Goal: Task Accomplishment & Management: Use online tool/utility

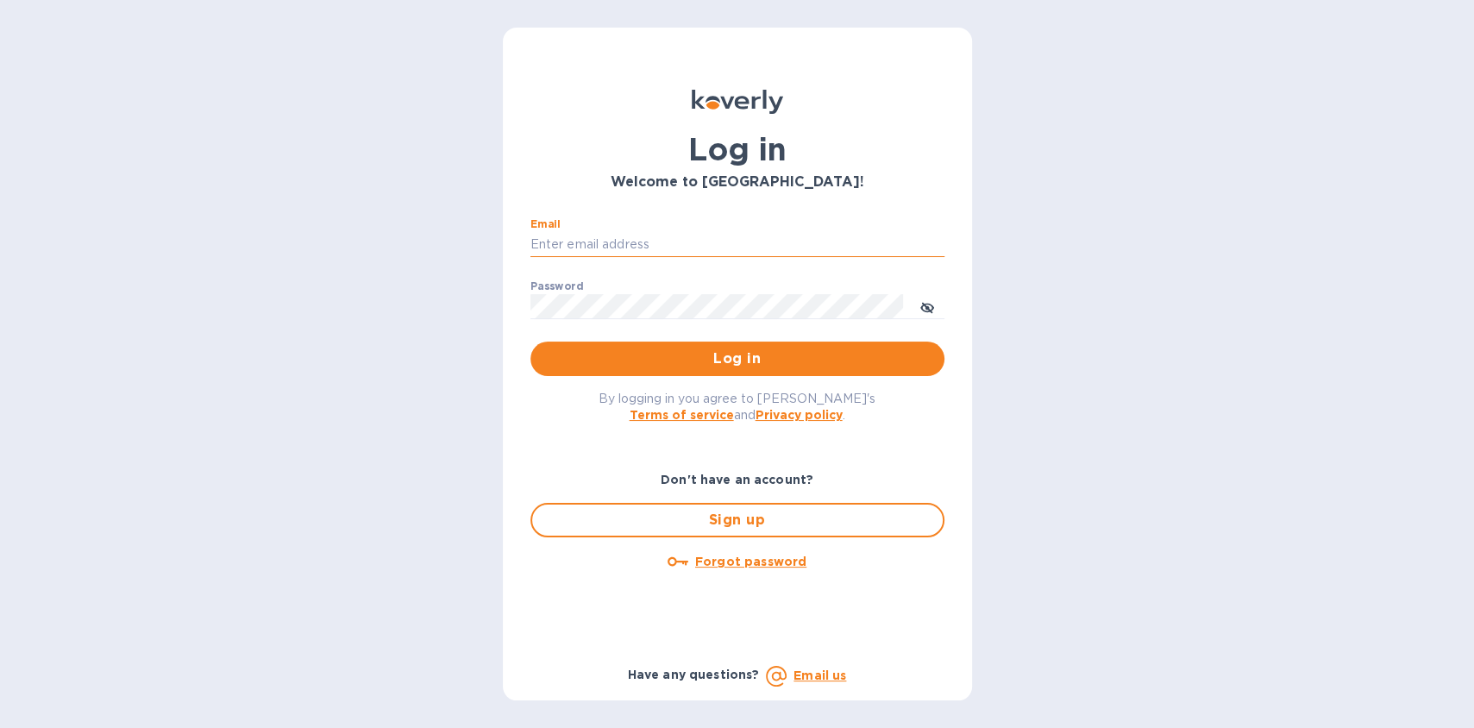
click at [630, 247] on input "Email" at bounding box center [737, 245] width 414 height 26
type input "[EMAIL_ADDRESS][DOMAIN_NAME]"
click at [697, 353] on span "Log in" at bounding box center [737, 358] width 386 height 21
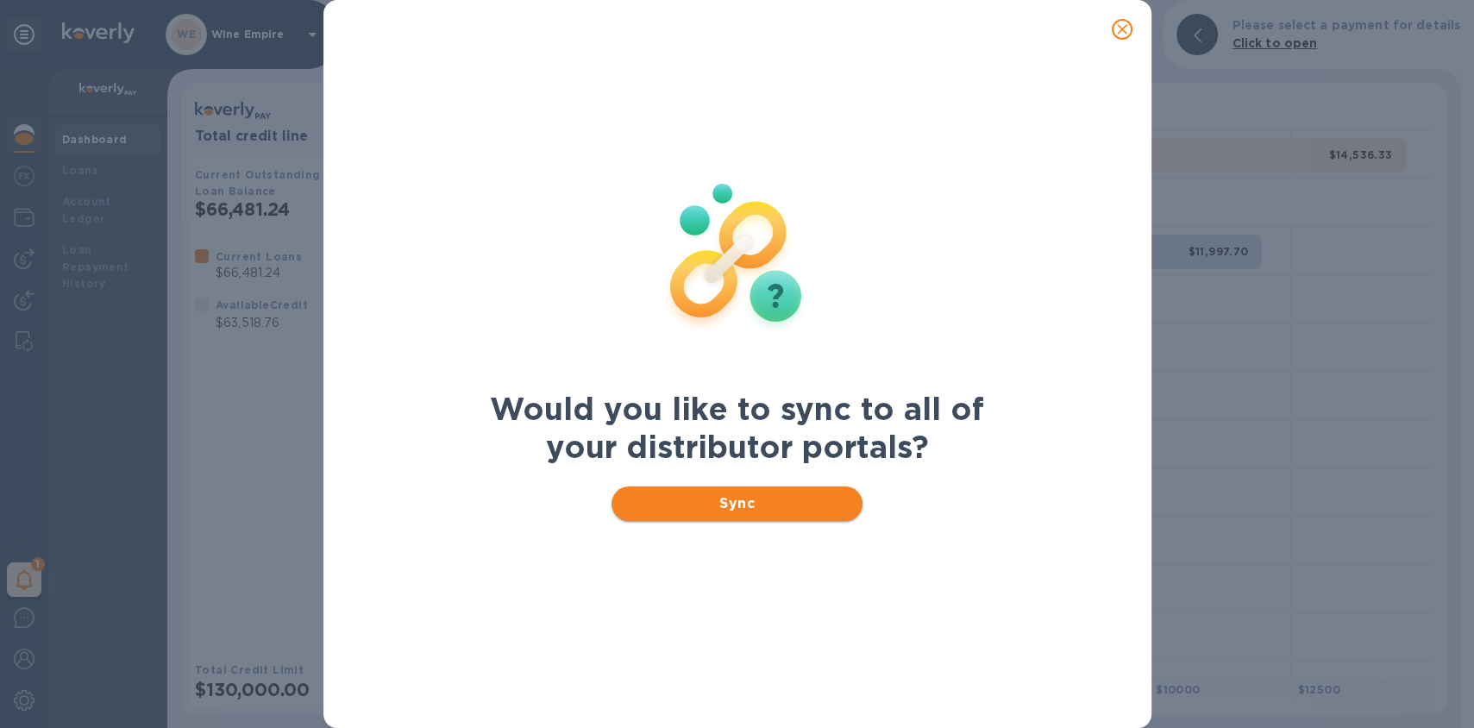
click at [716, 502] on span "Sync" at bounding box center [736, 503] width 223 height 21
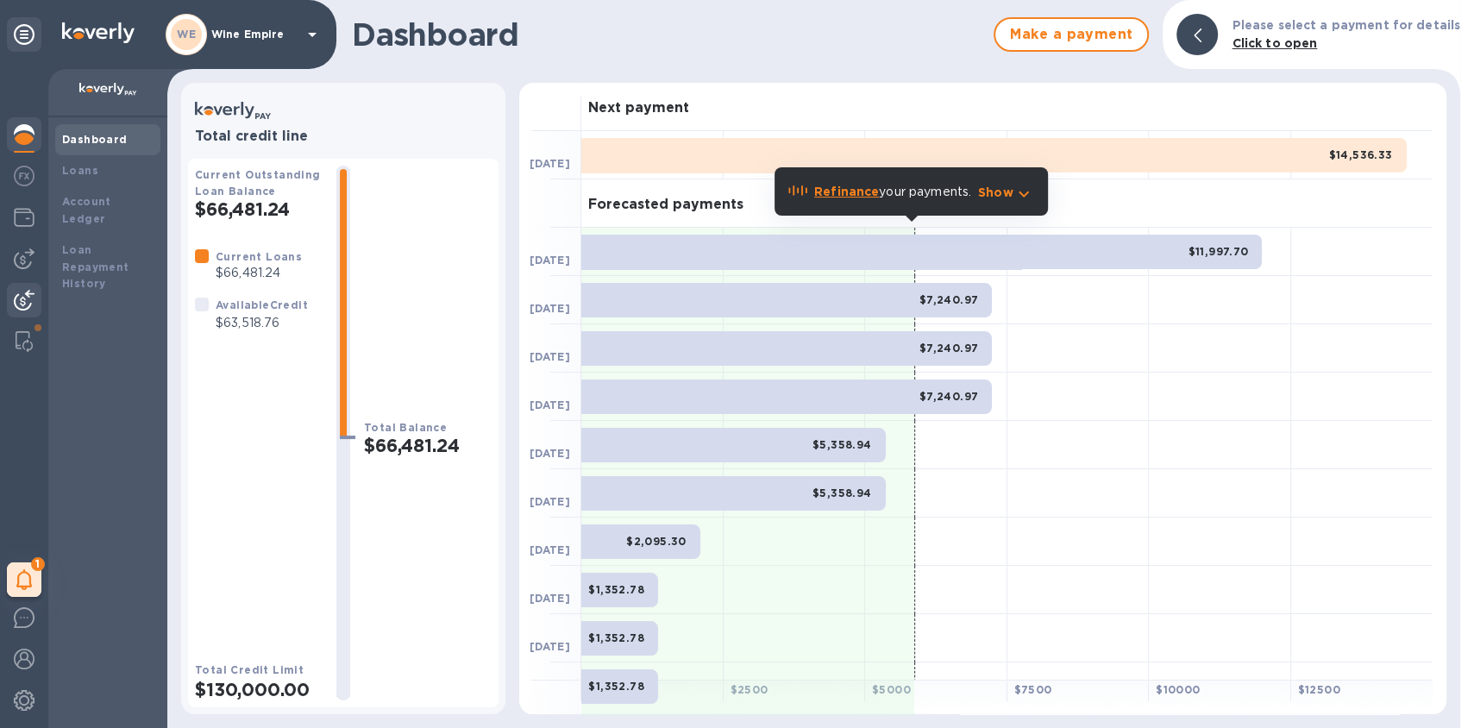
click at [23, 290] on div at bounding box center [24, 302] width 34 height 38
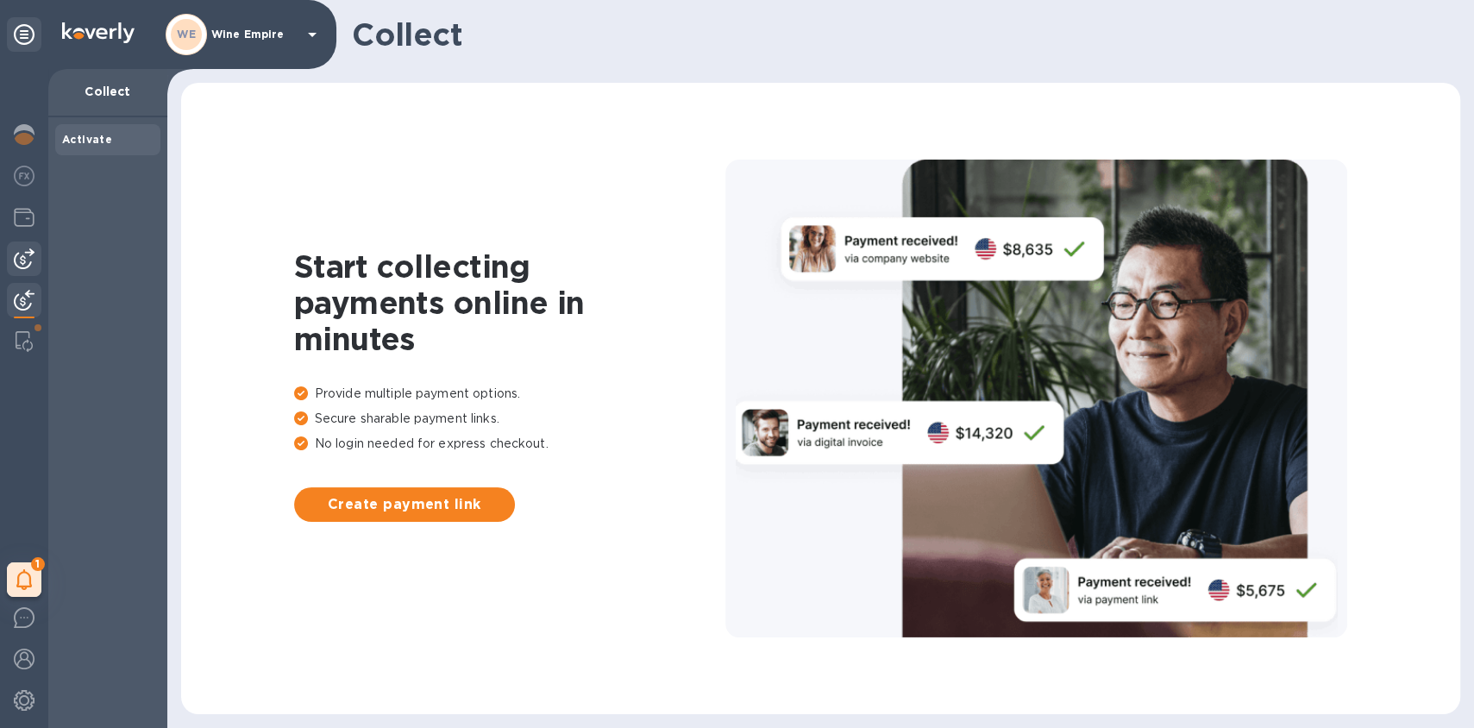
click at [27, 264] on img at bounding box center [24, 258] width 21 height 21
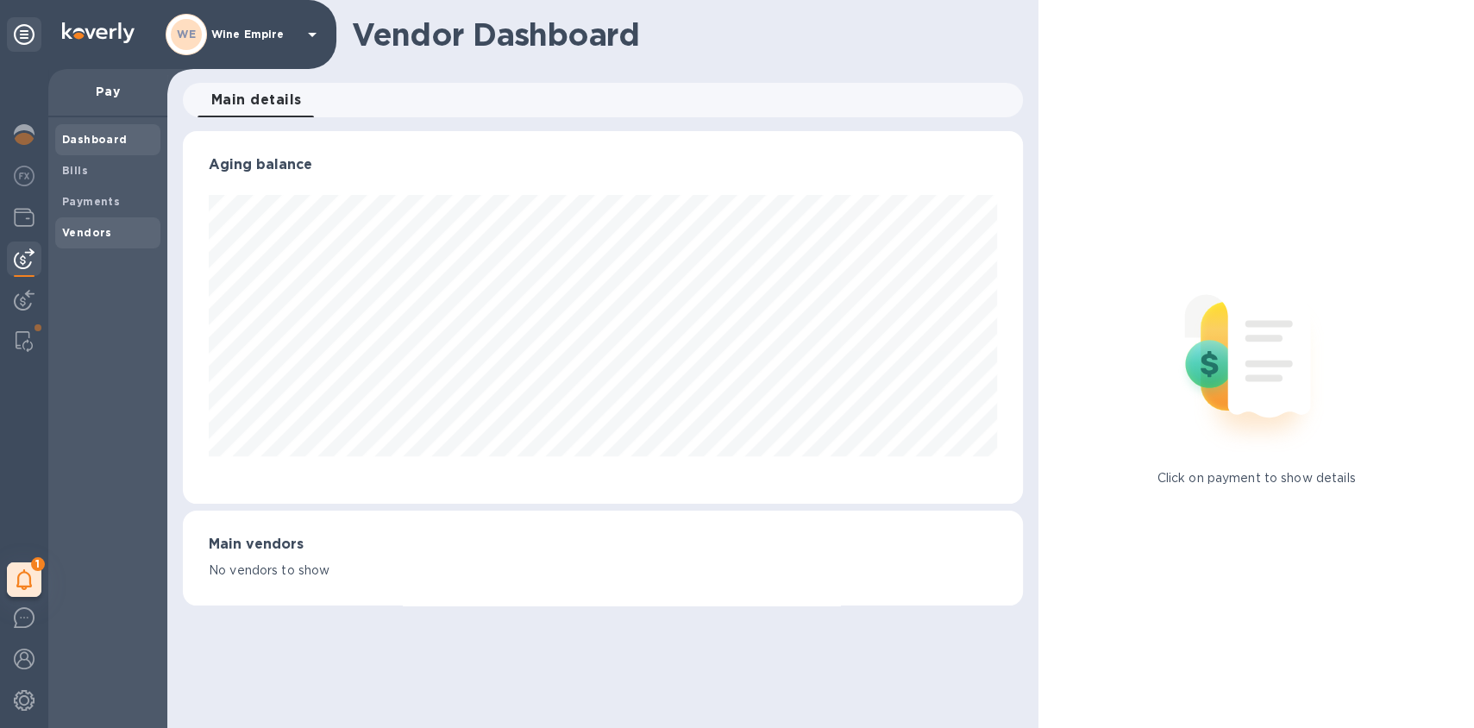
scroll to position [372, 839]
click at [110, 232] on span "Vendors" at bounding box center [107, 232] width 91 height 17
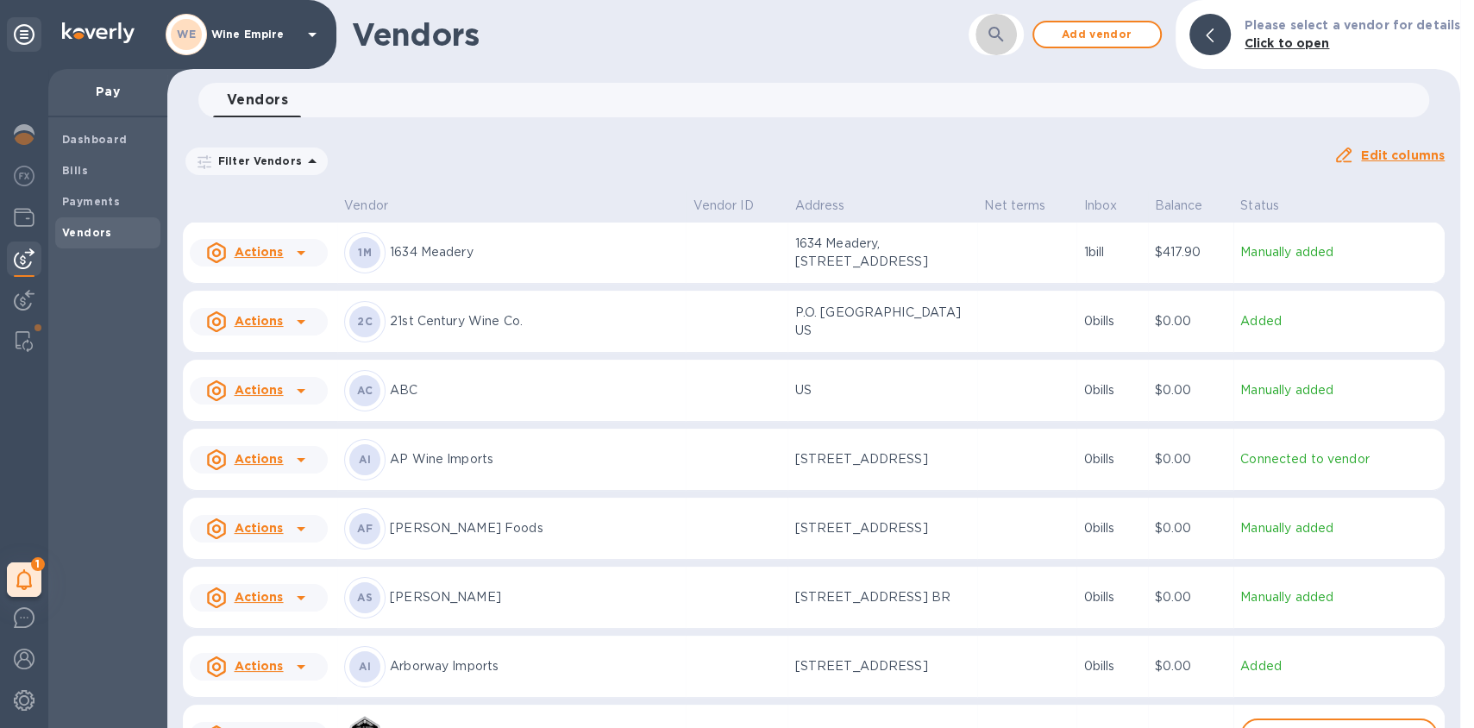
click at [1006, 41] on icon "button" at bounding box center [996, 34] width 21 height 21
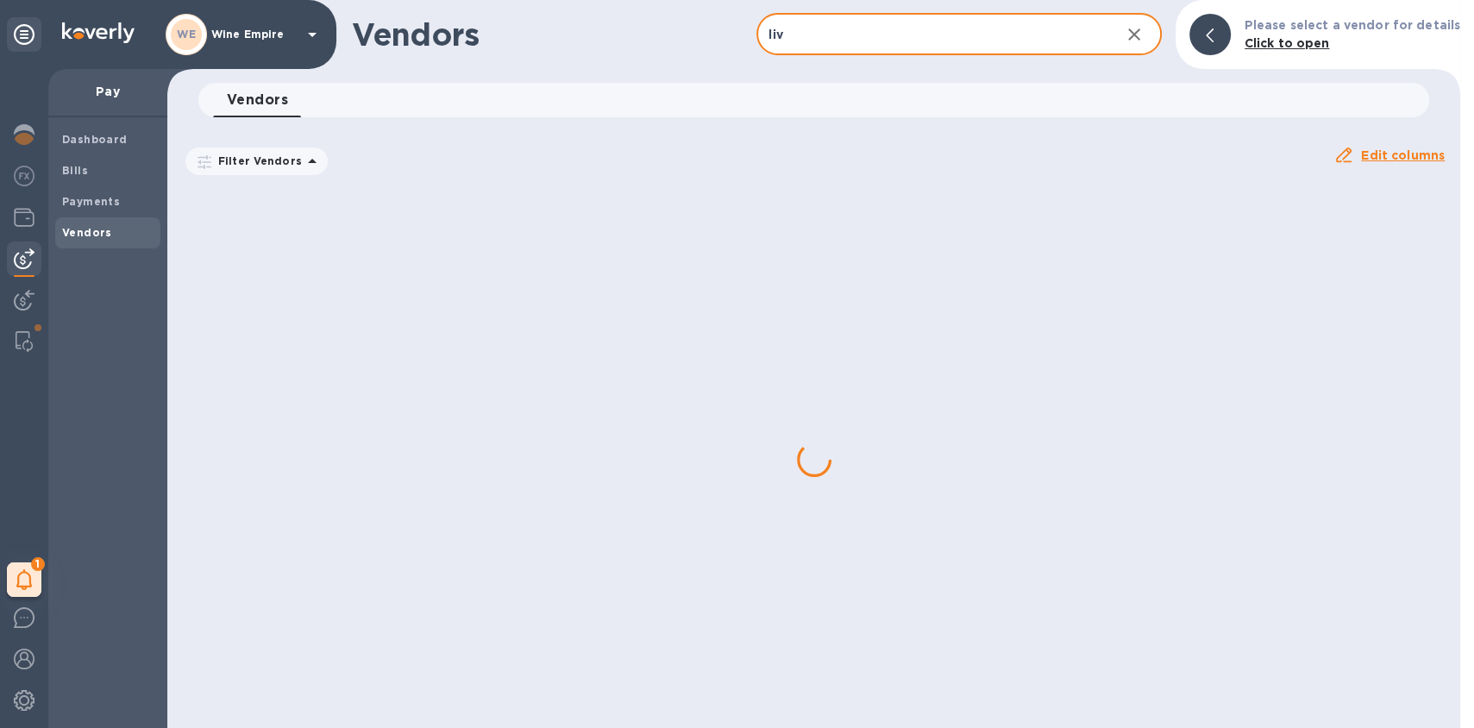
type input "liv ex"
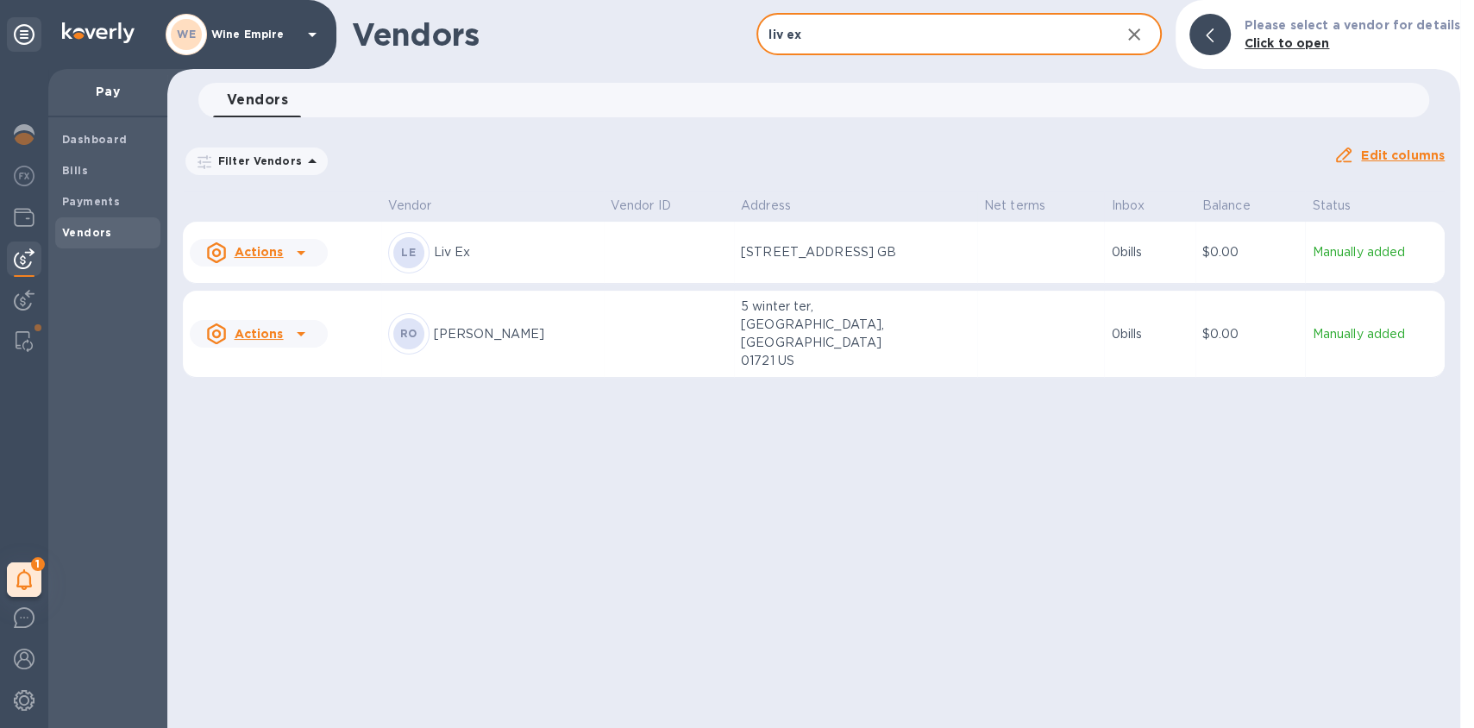
click at [625, 282] on td at bounding box center [669, 253] width 130 height 62
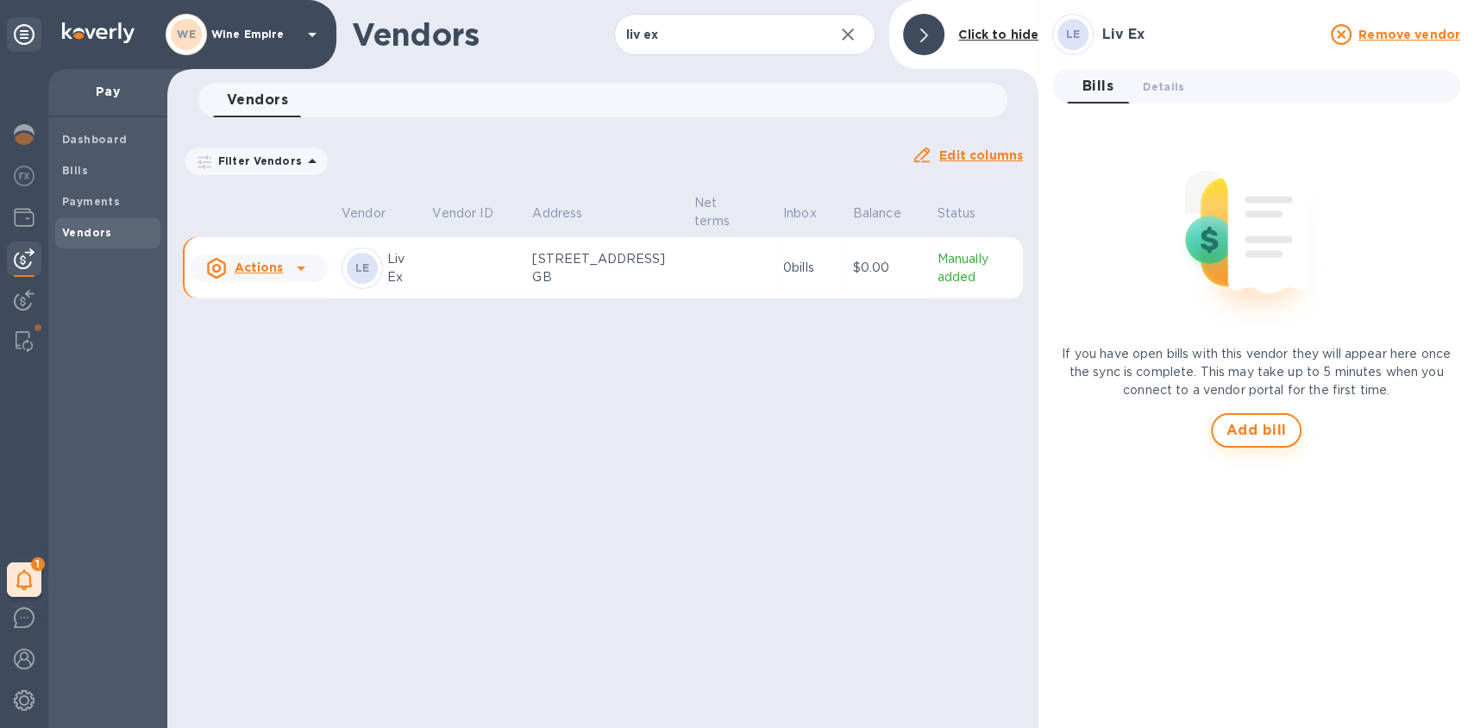
click at [1265, 428] on span "Add bill" at bounding box center [1256, 430] width 60 height 21
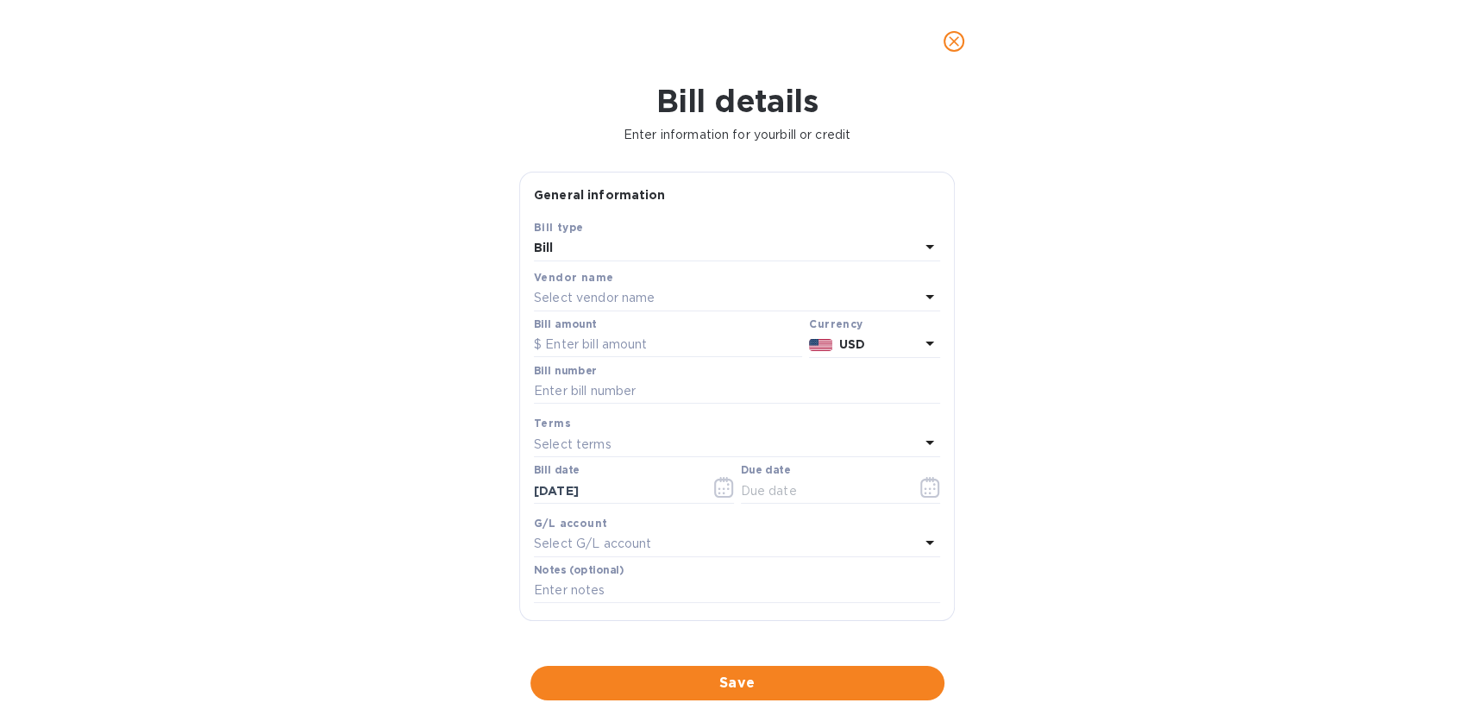
type input "[DATE]"
click at [623, 344] on input "text" at bounding box center [668, 345] width 268 height 26
paste input "13,756.36"
type input "13,756.36"
click at [619, 396] on input "text" at bounding box center [737, 392] width 406 height 26
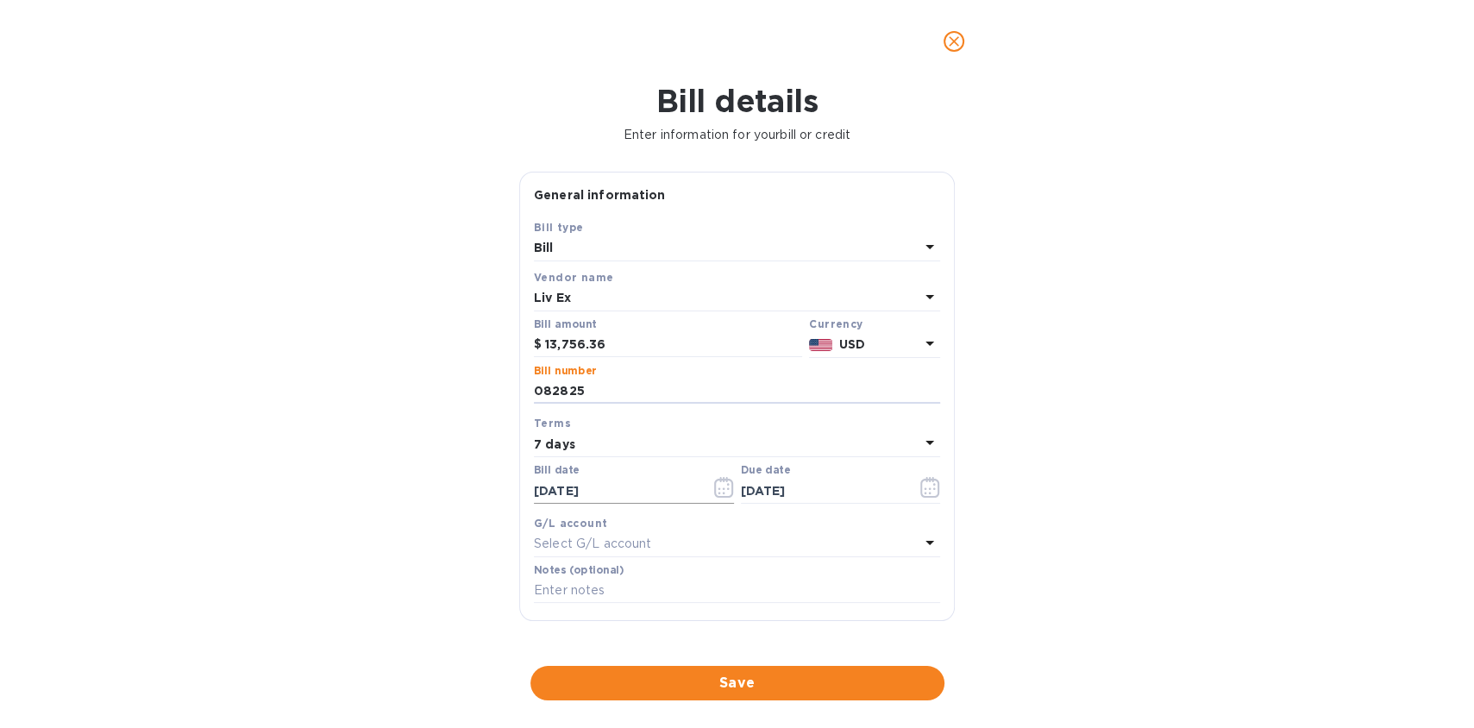
type input "082825"
click at [717, 491] on icon "button" at bounding box center [724, 487] width 20 height 21
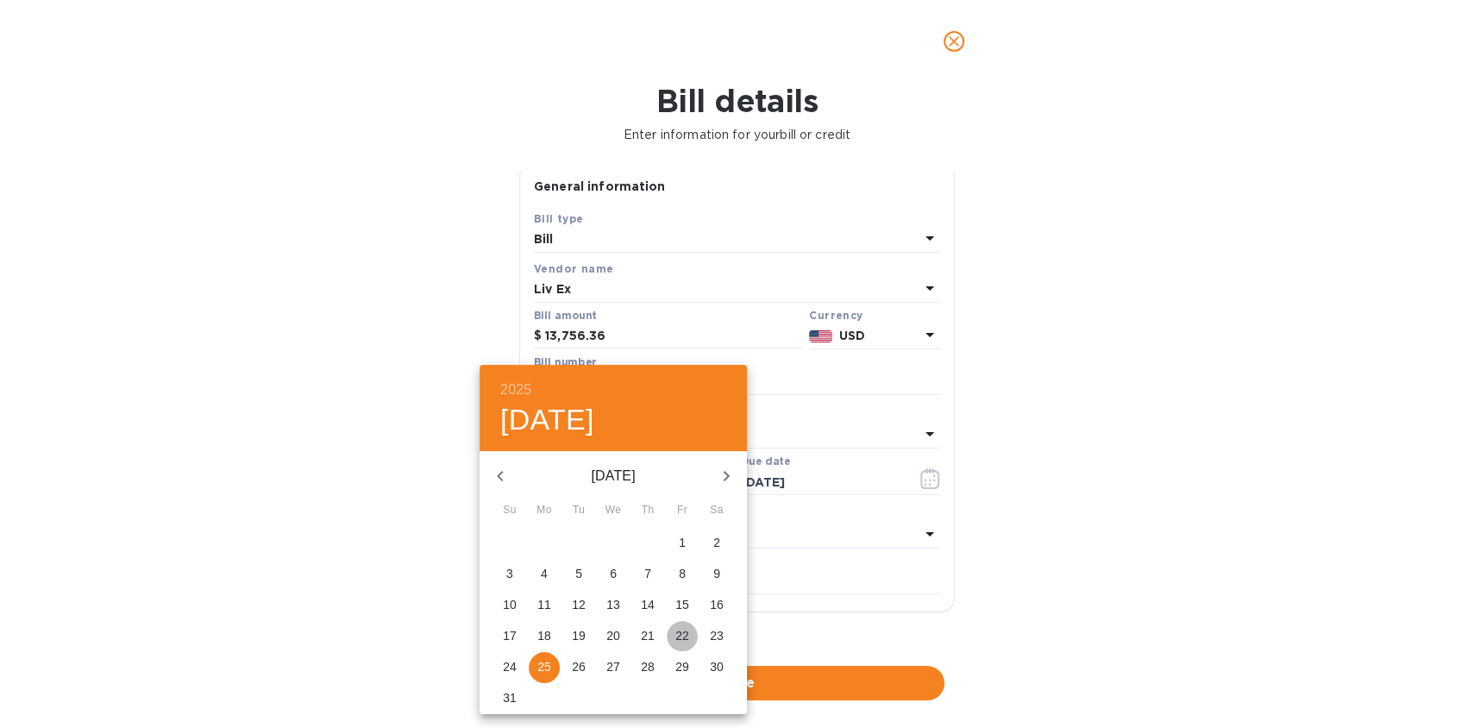
scroll to position [14, 0]
click at [688, 631] on p "22" at bounding box center [682, 635] width 14 height 17
type input "[DATE]"
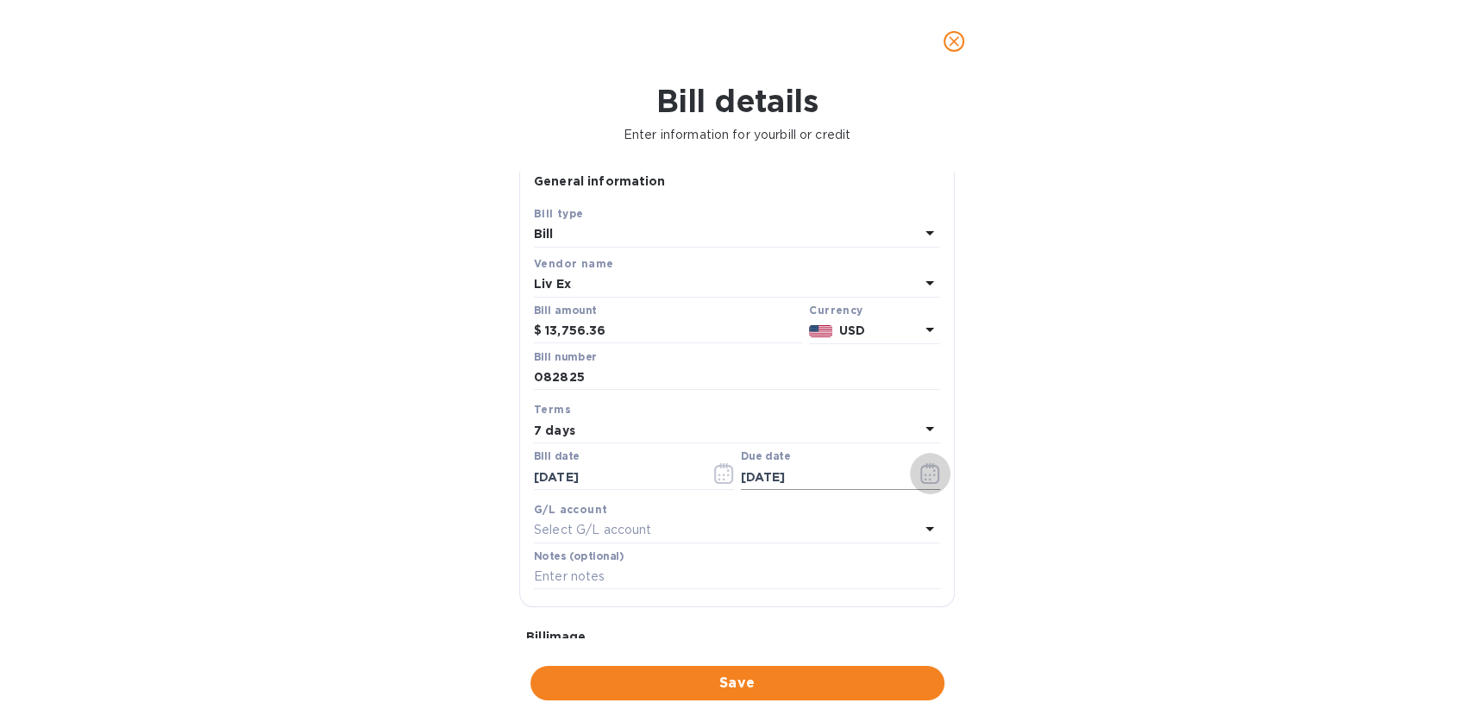
click at [924, 481] on icon "button" at bounding box center [930, 473] width 20 height 21
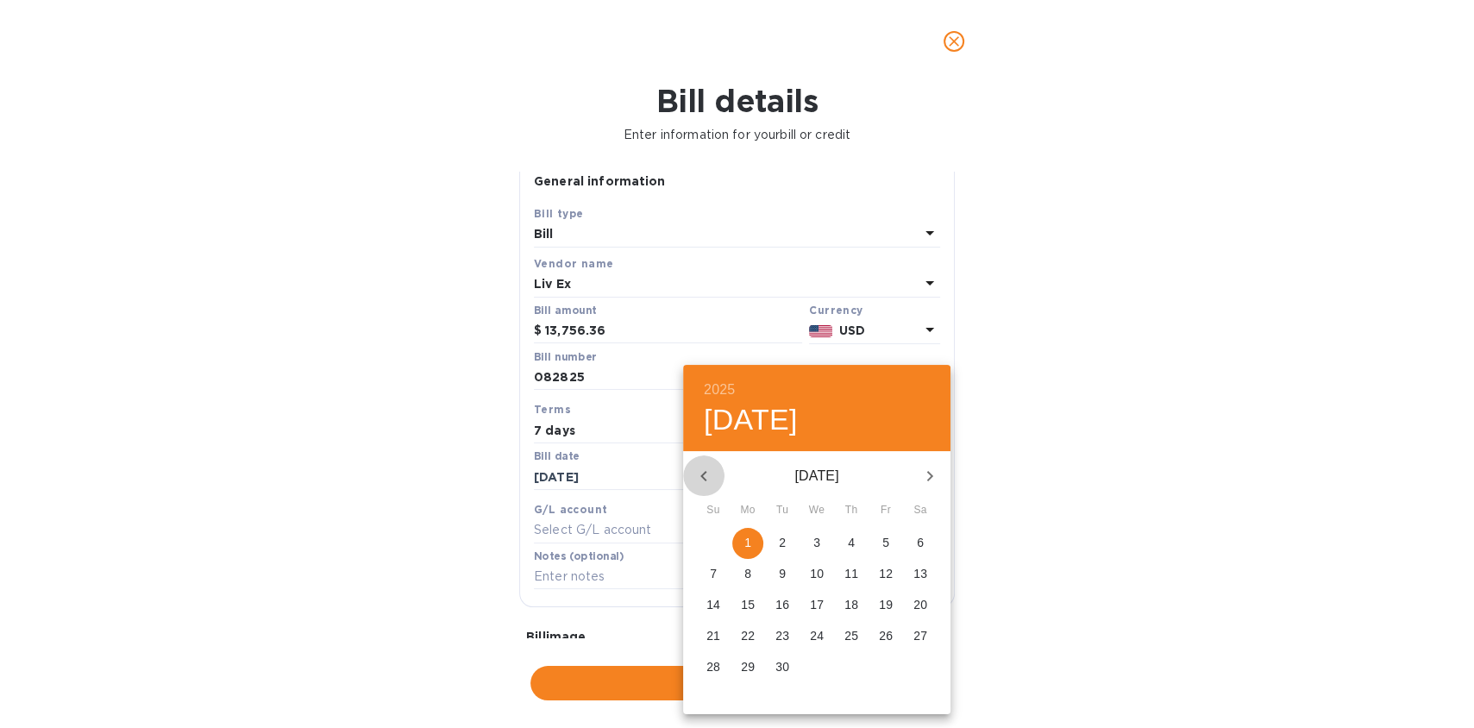
click at [704, 463] on button "button" at bounding box center [703, 475] width 41 height 41
click at [854, 668] on p "28" at bounding box center [851, 666] width 14 height 17
type input "[DATE]"
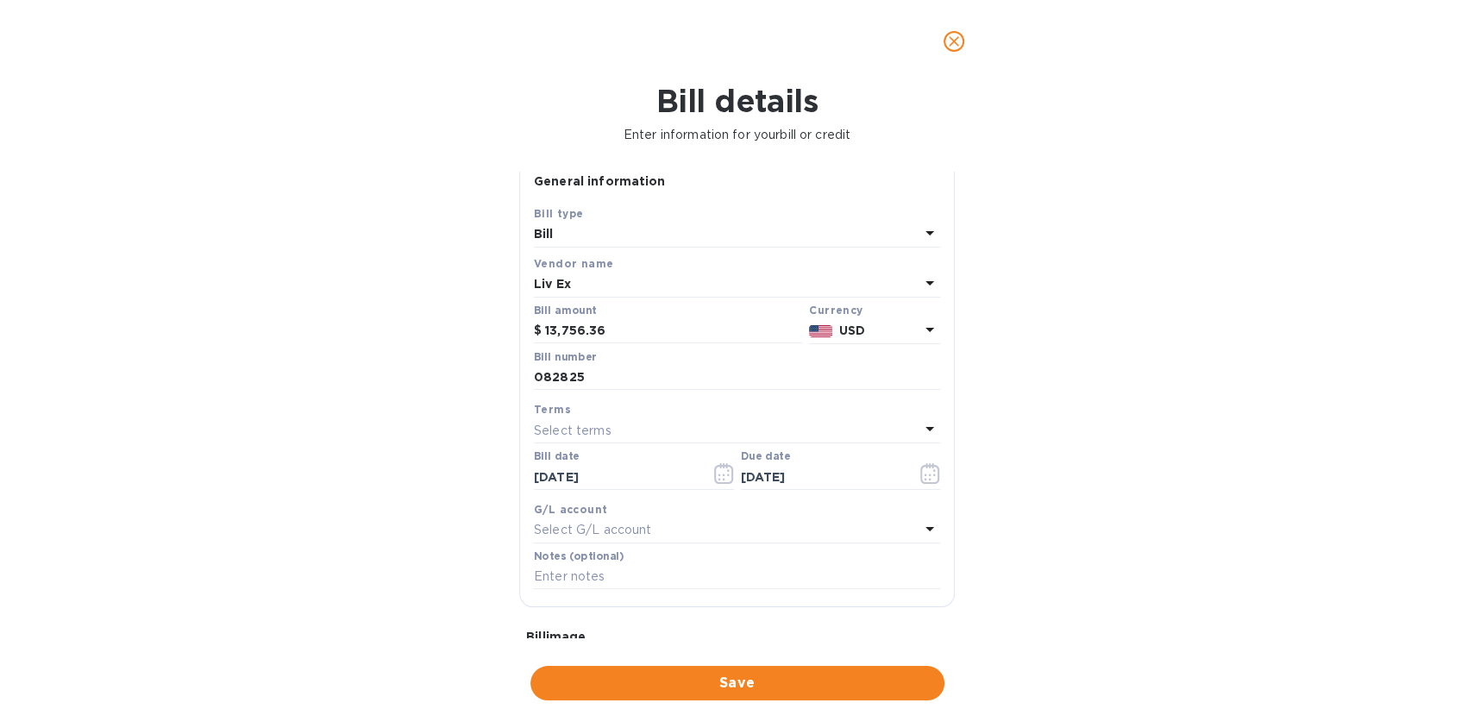
click at [667, 535] on div "Select G/L account" at bounding box center [726, 530] width 385 height 24
click at [667, 578] on input "text" at bounding box center [738, 579] width 304 height 26
type input "wine"
click at [642, 616] on div "Wine - COGS Account" at bounding box center [730, 637] width 379 height 50
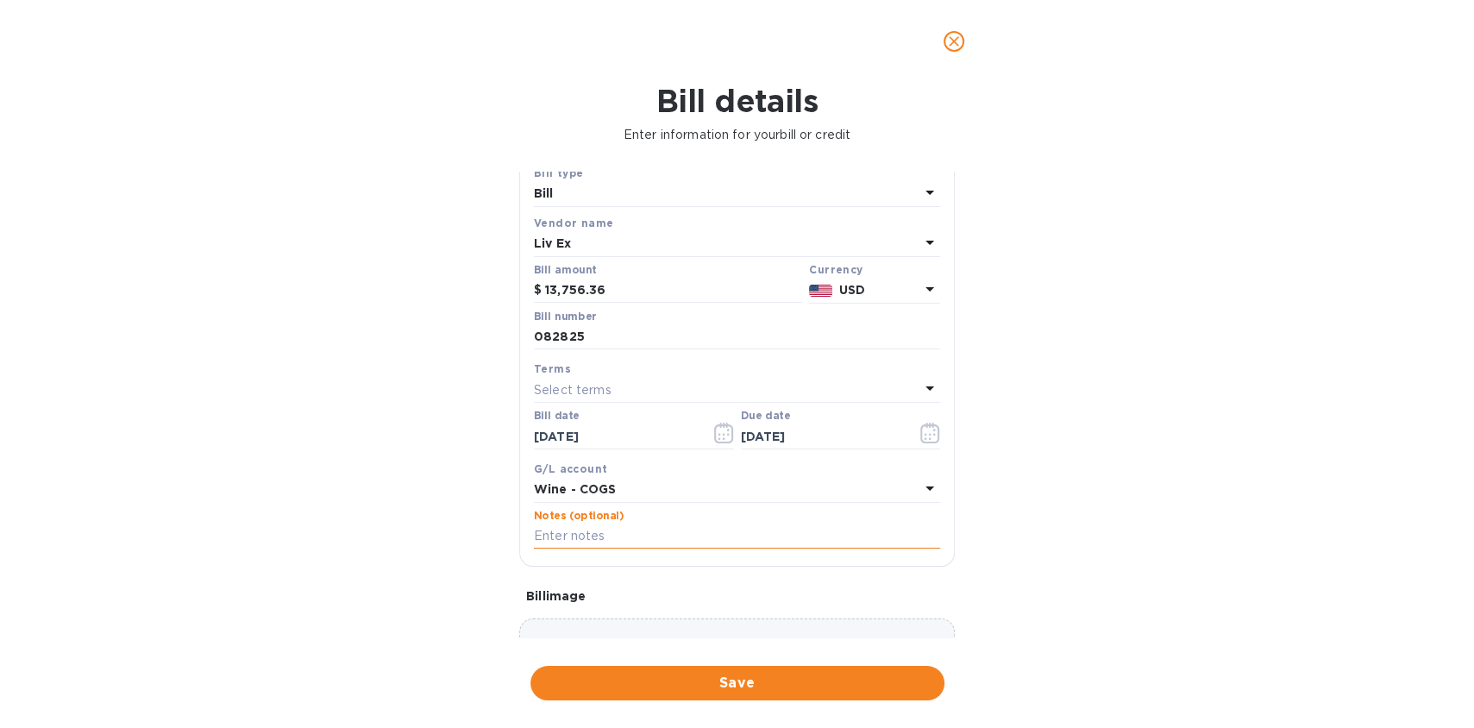
click at [616, 541] on input "text" at bounding box center [737, 536] width 406 height 26
paste input "HSBC US re Liv-ex Limited"
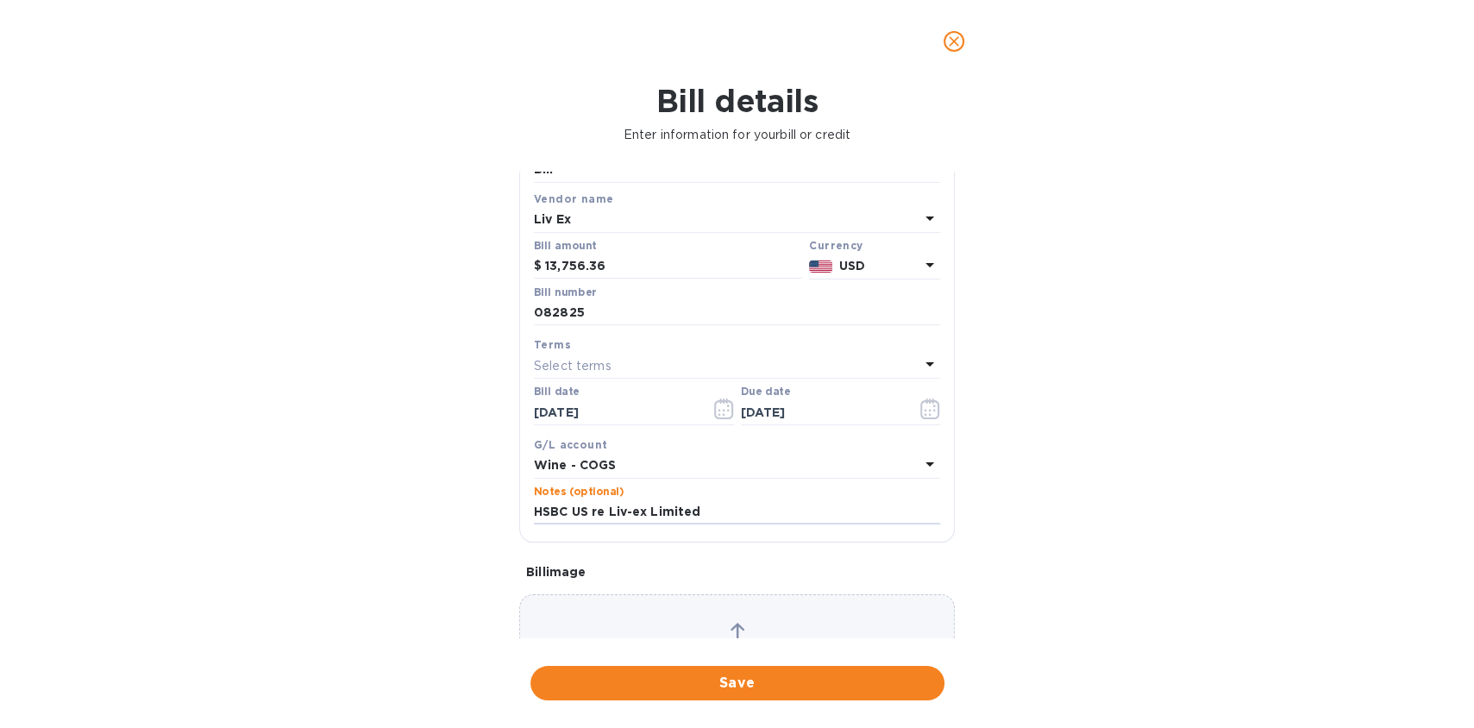
scroll to position [130, 0]
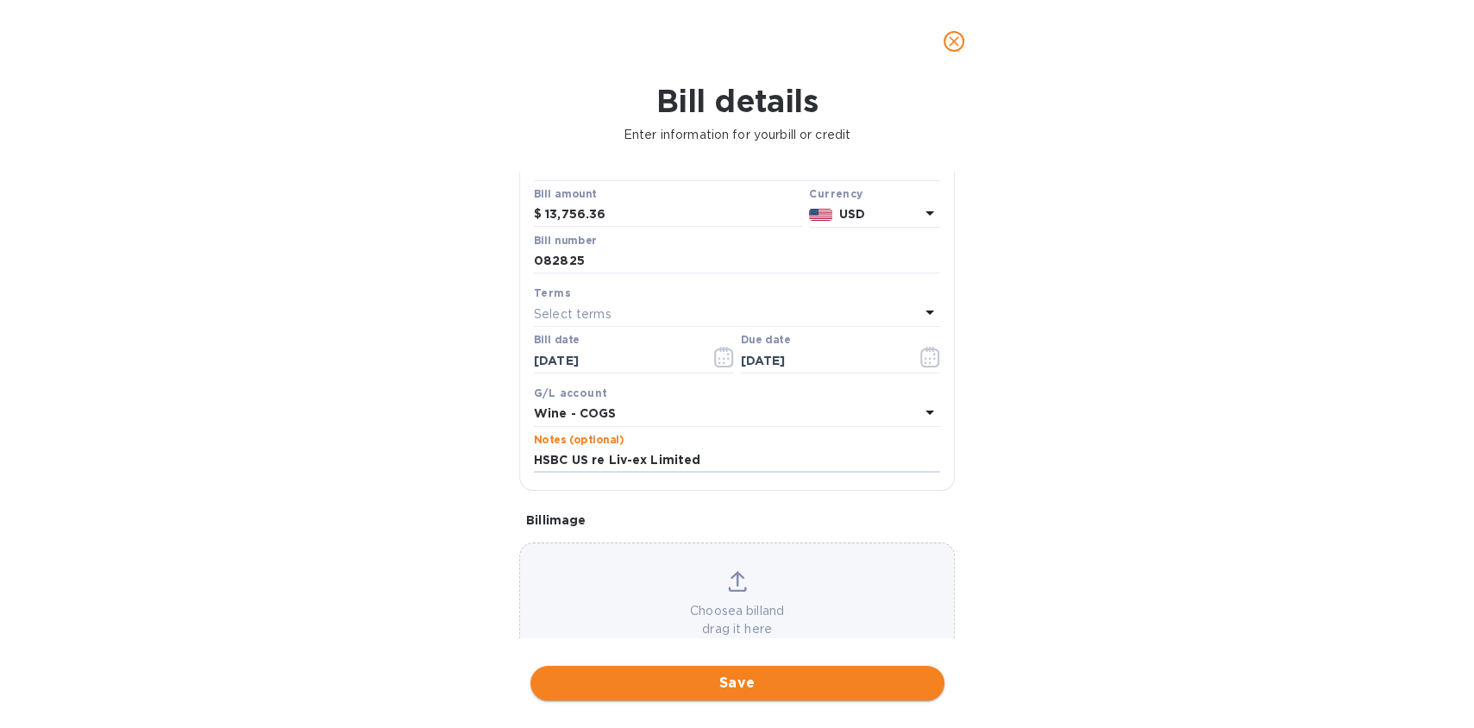
type input "HSBC US re Liv-ex Limited"
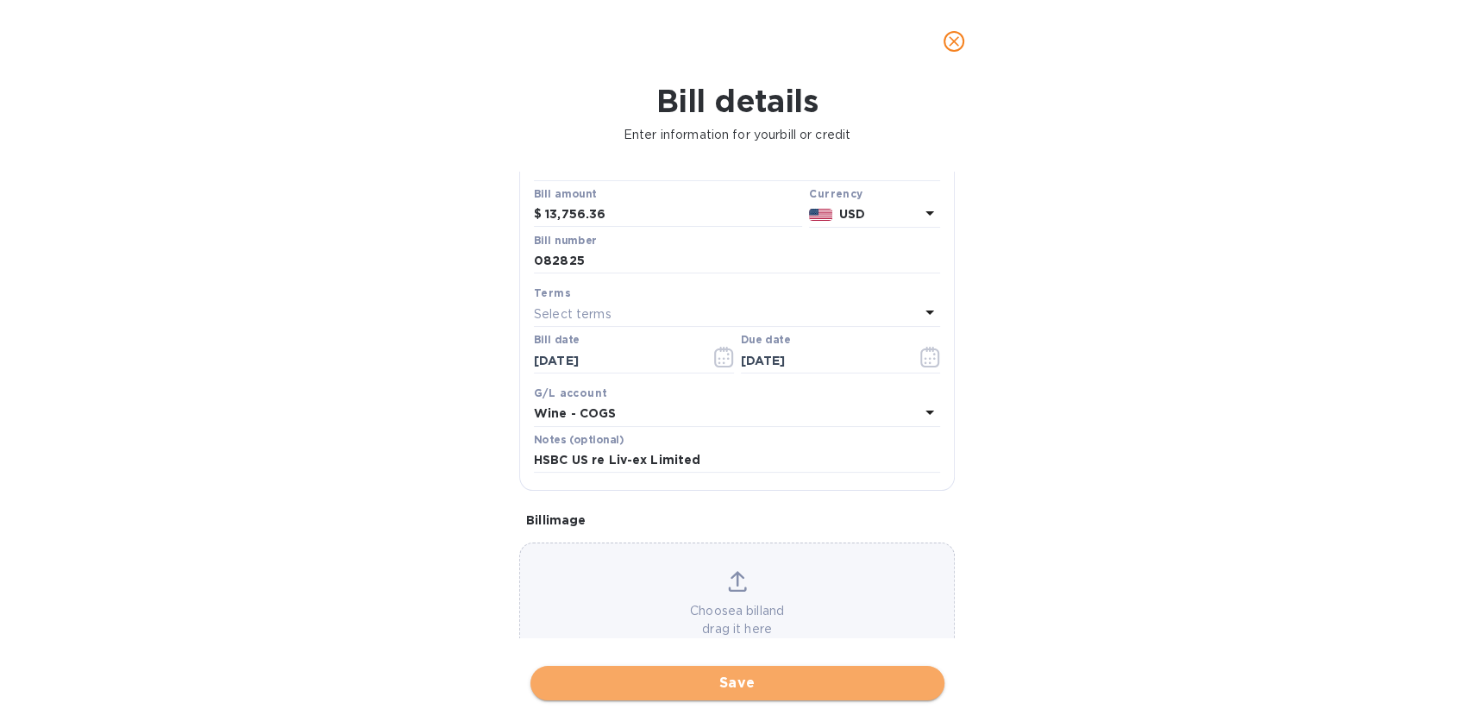
click at [771, 687] on span "Save" at bounding box center [737, 683] width 386 height 21
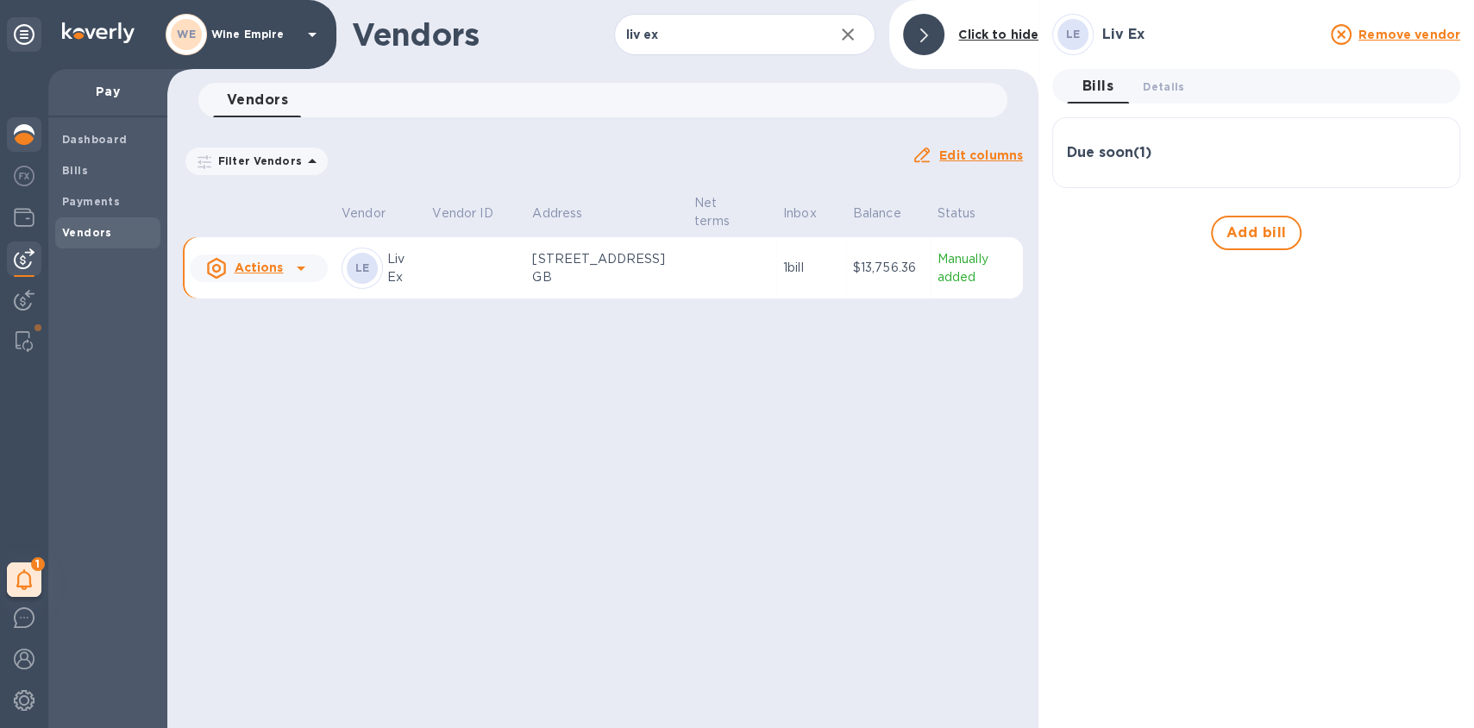
click at [35, 146] on div at bounding box center [24, 136] width 34 height 38
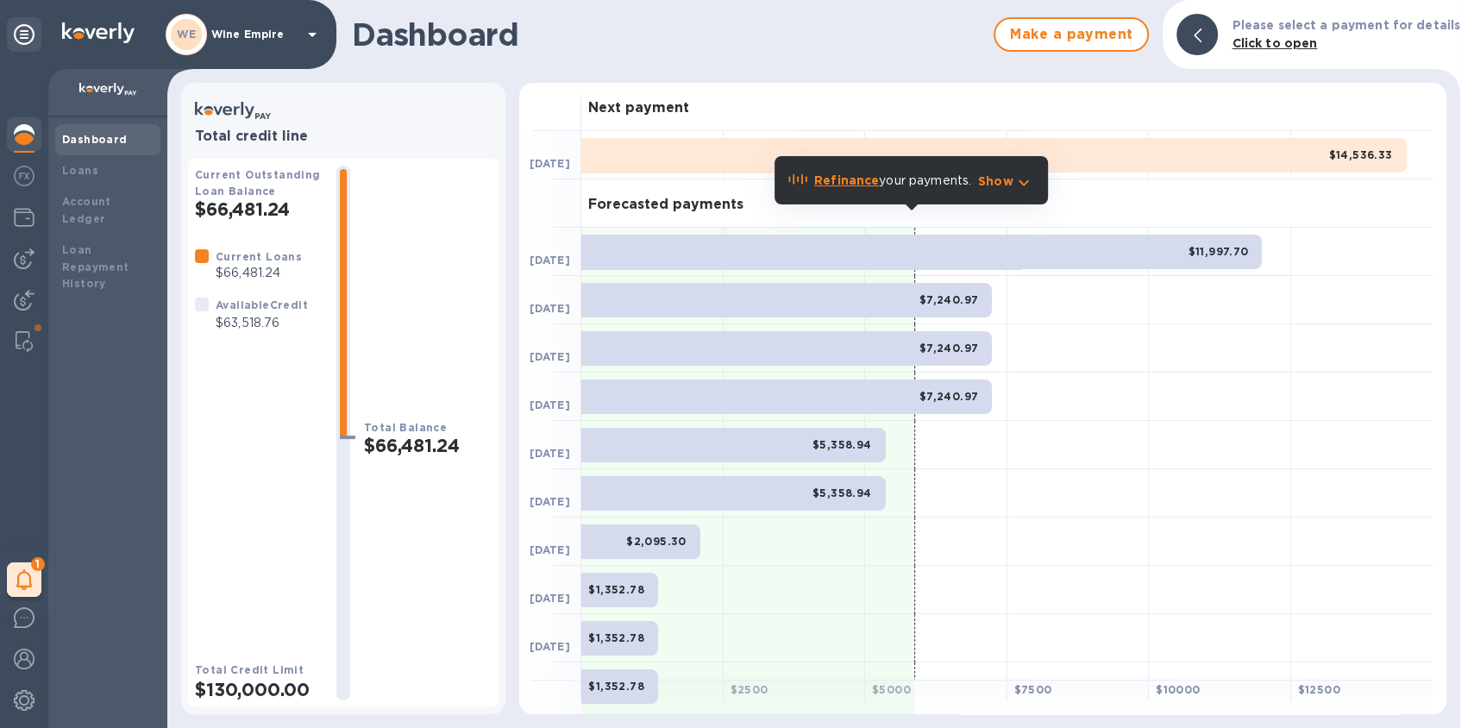
scroll to position [78, 0]
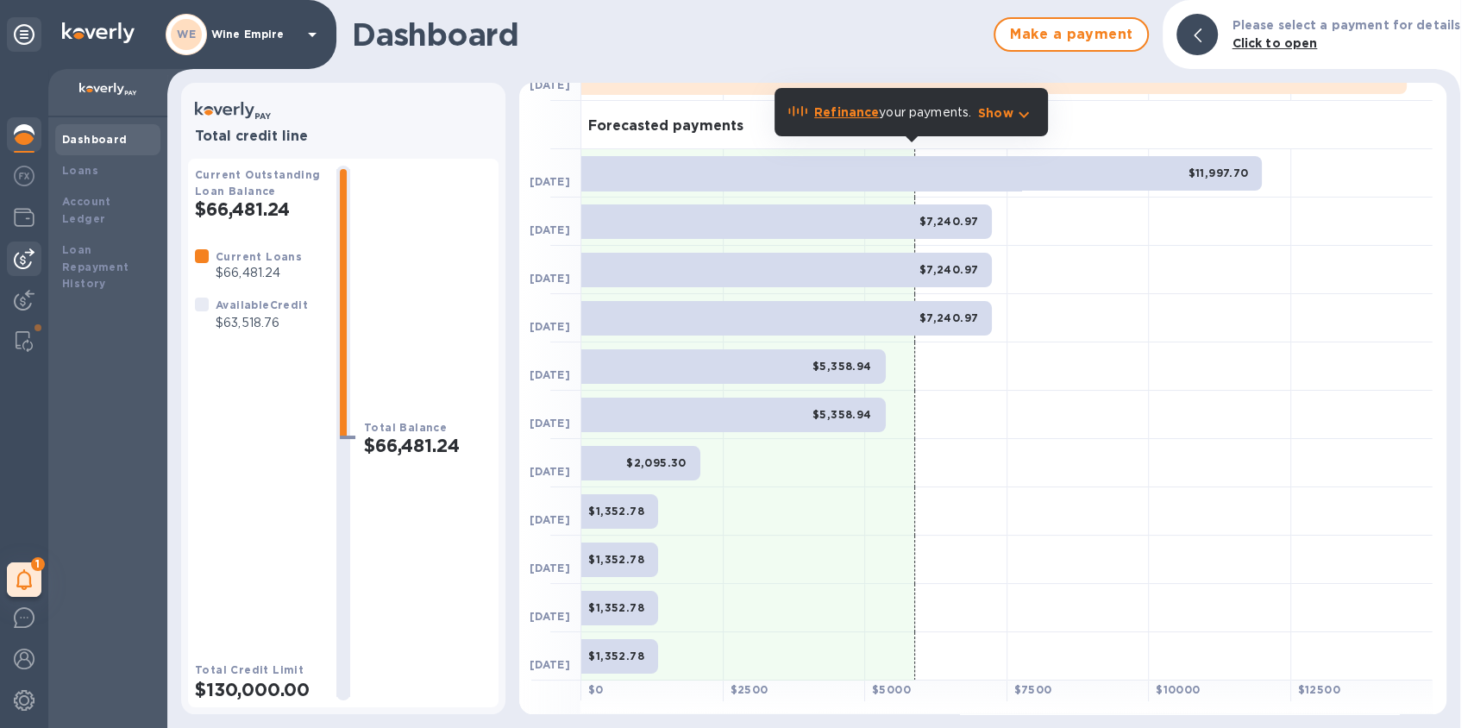
click at [35, 252] on div at bounding box center [24, 258] width 34 height 34
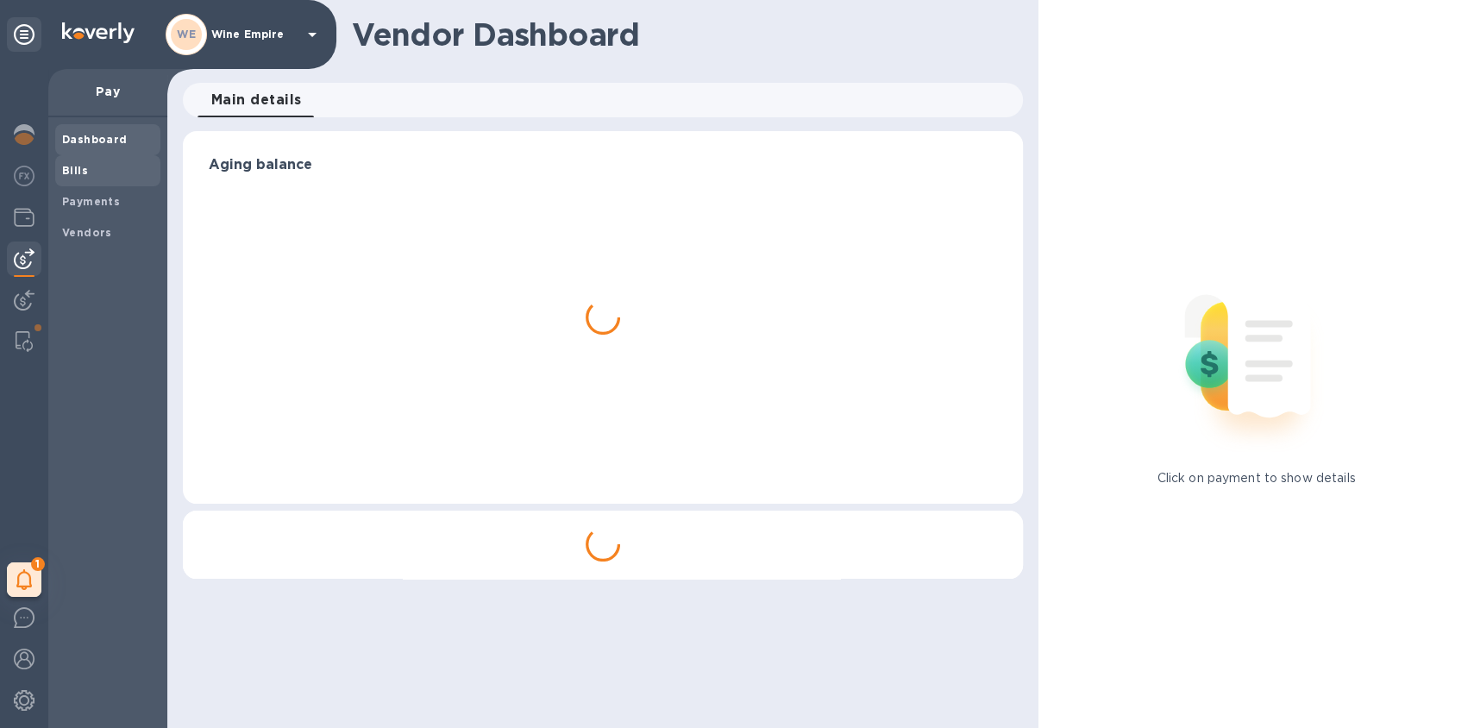
click at [91, 182] on div "Bills" at bounding box center [107, 170] width 105 height 31
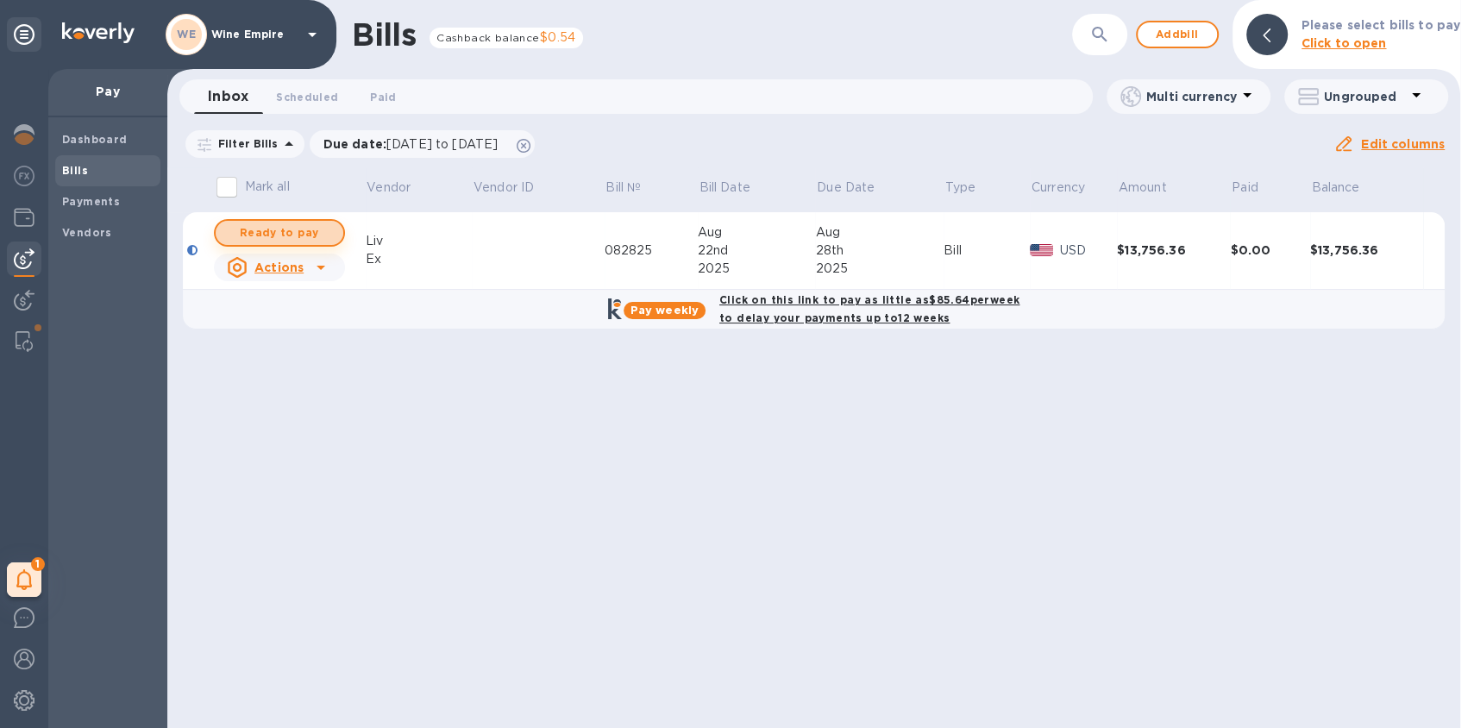
click at [297, 235] on span "Ready to pay" at bounding box center [279, 232] width 100 height 21
checkbox input "true"
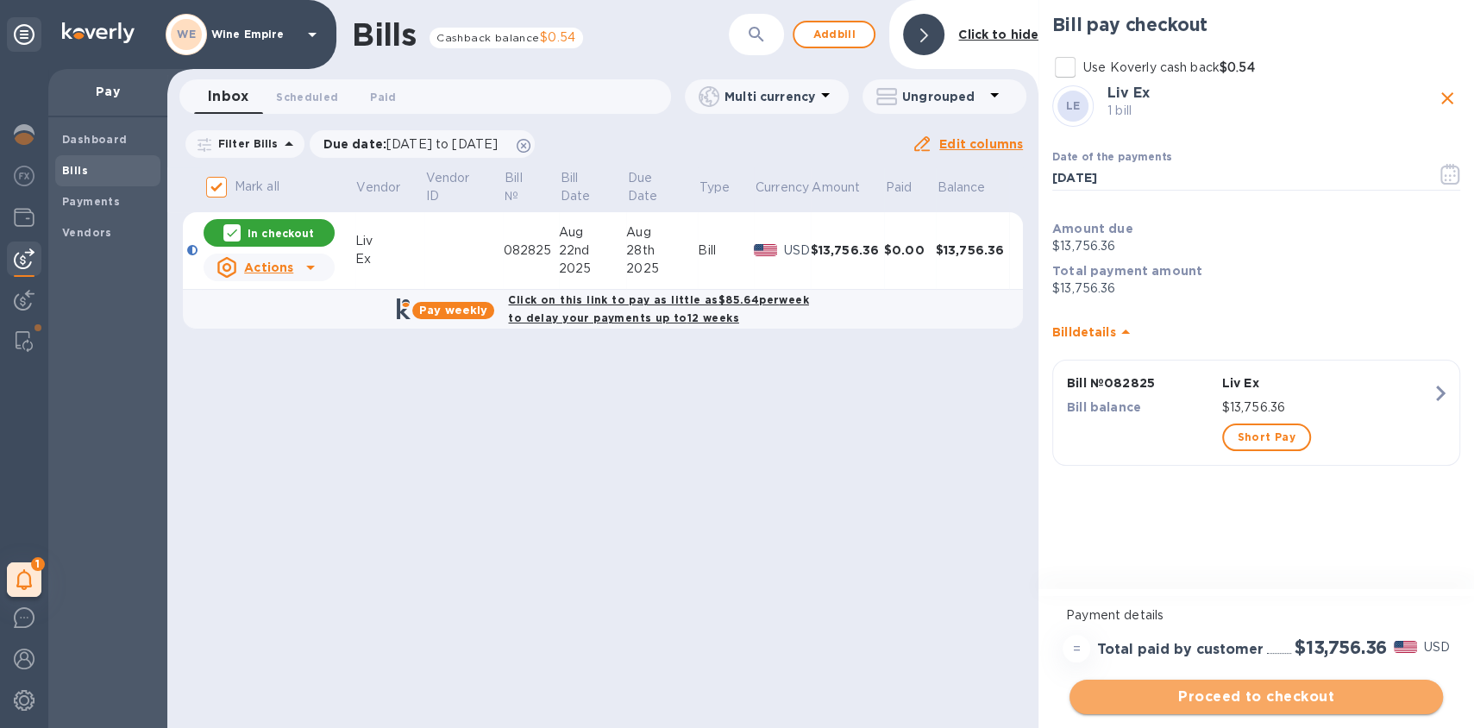
click at [1262, 702] on span "Proceed to checkout" at bounding box center [1256, 696] width 346 height 21
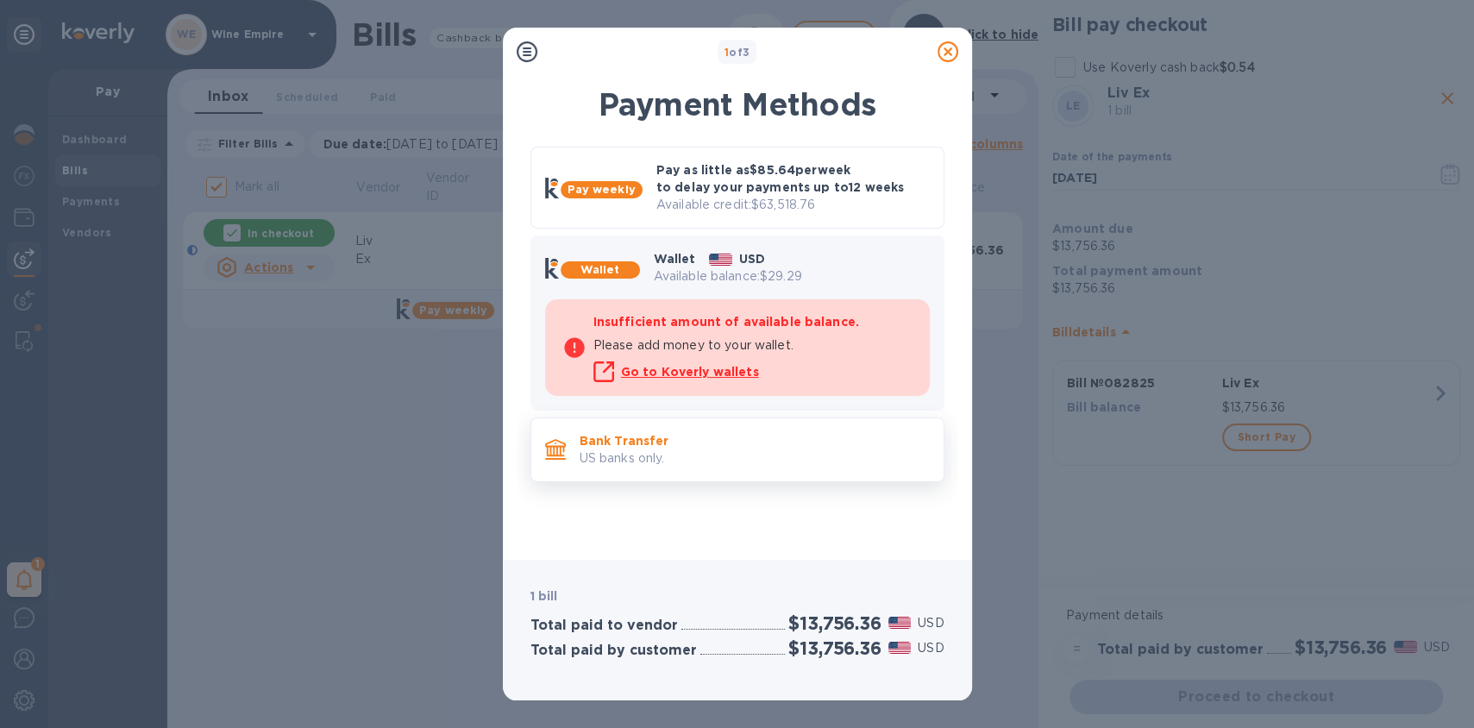
click at [754, 462] on p "US banks only." at bounding box center [754, 458] width 350 height 18
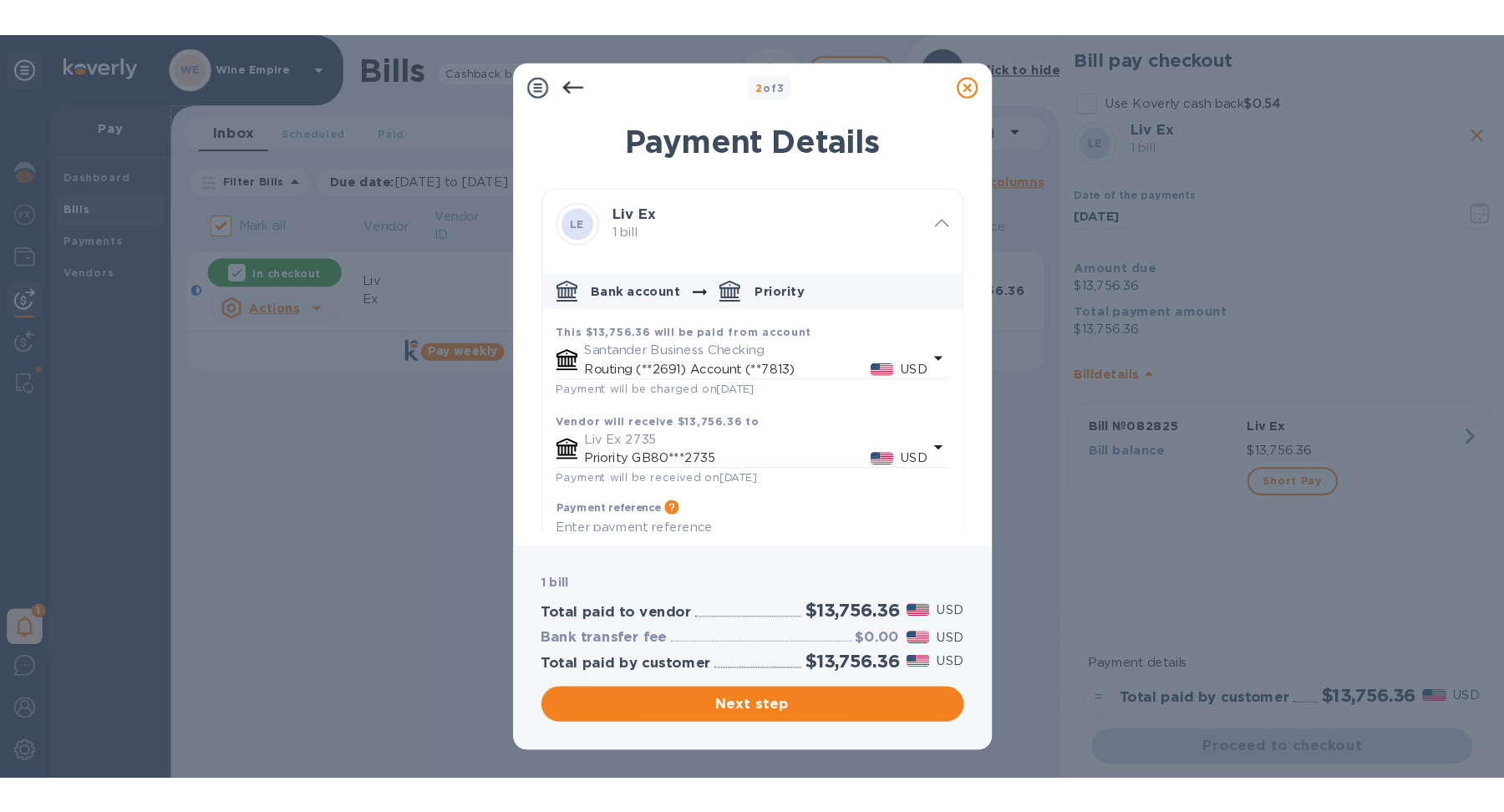
scroll to position [47, 0]
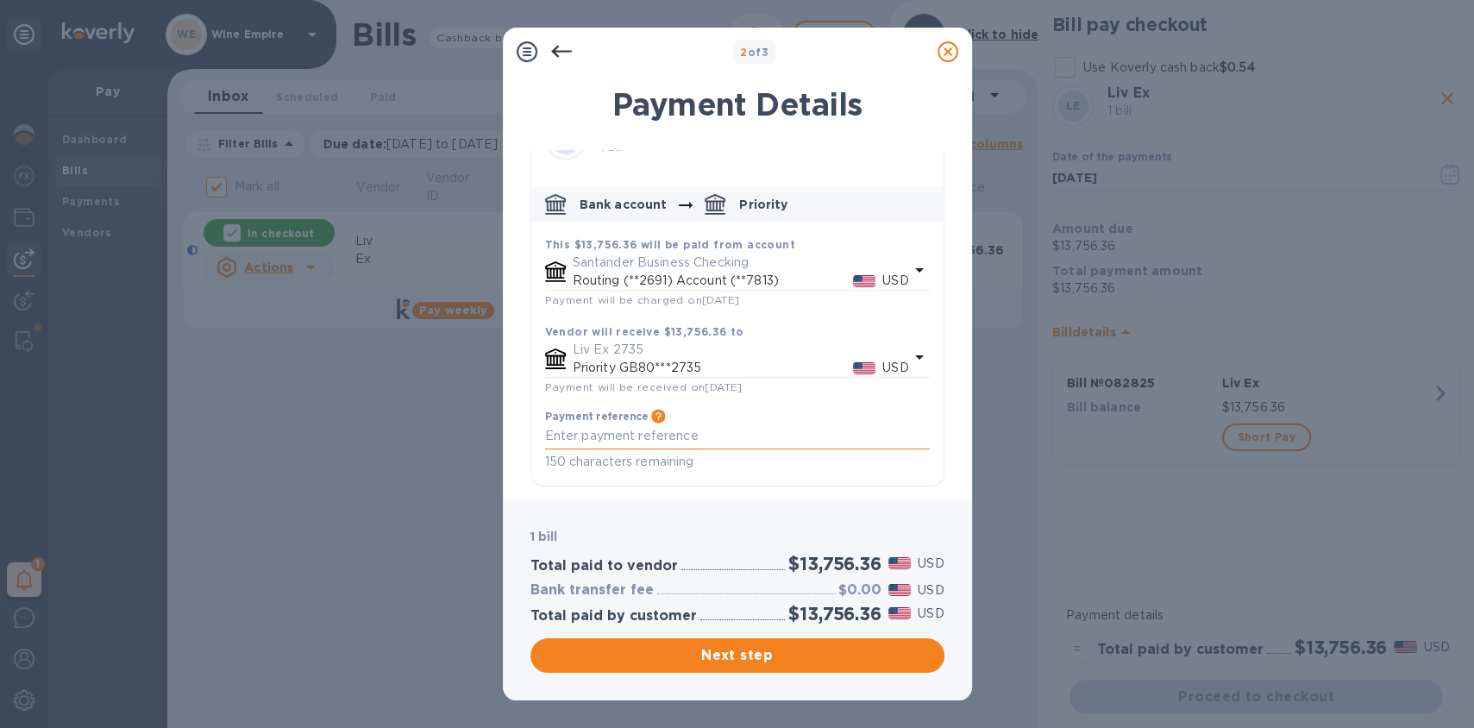
click at [673, 439] on textarea "default-method" at bounding box center [737, 436] width 385 height 15
paste textarea "HSBC US re Liv-ex Limited"
type textarea "HSBC US re Liv-ex Limited"
click at [758, 656] on span "Next step" at bounding box center [737, 655] width 386 height 21
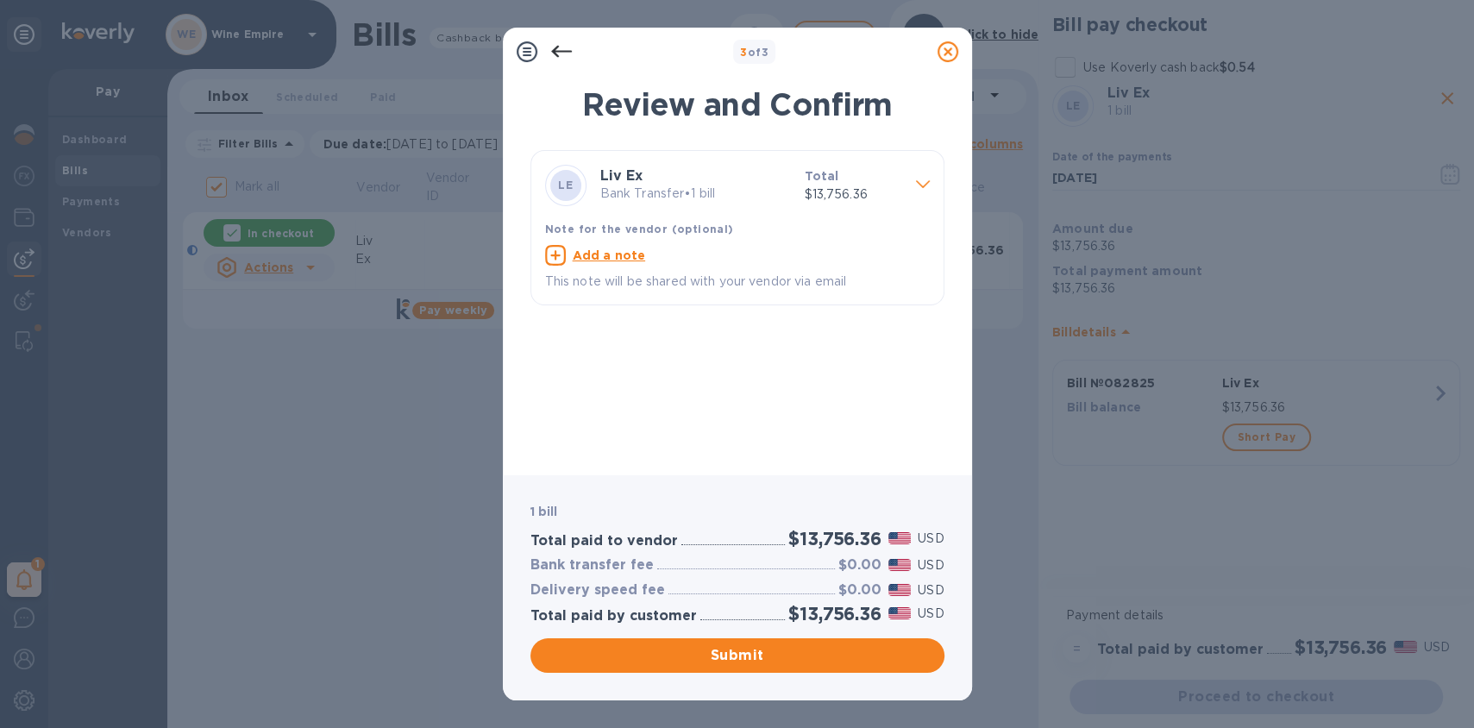
click at [601, 260] on u "Add a note" at bounding box center [609, 255] width 73 height 14
click at [620, 263] on textarea at bounding box center [723, 257] width 357 height 15
paste textarea "HSBC US re Liv-ex Limited"
type textarea "HSBC US re Liv-ex Limited"
click at [740, 663] on span "Submit" at bounding box center [737, 655] width 386 height 21
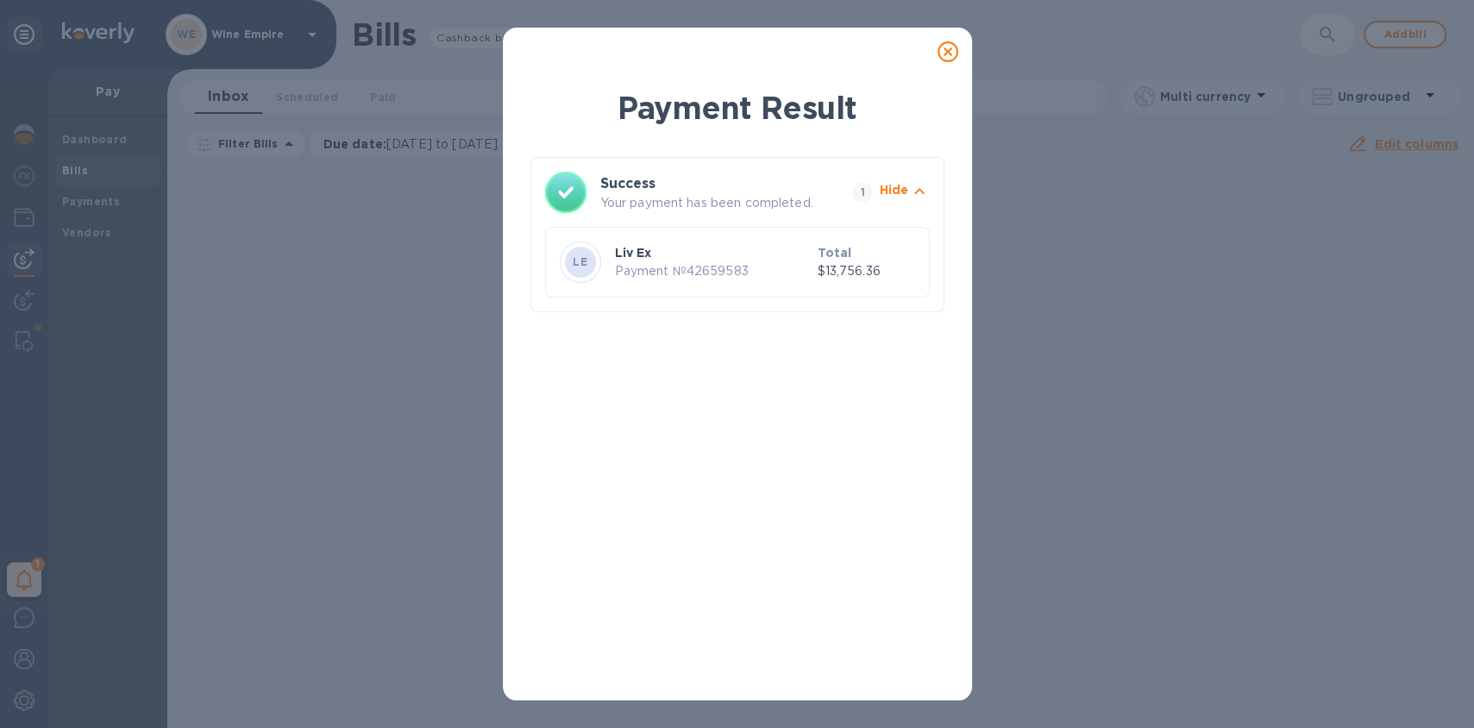
click at [944, 53] on icon at bounding box center [947, 51] width 21 height 21
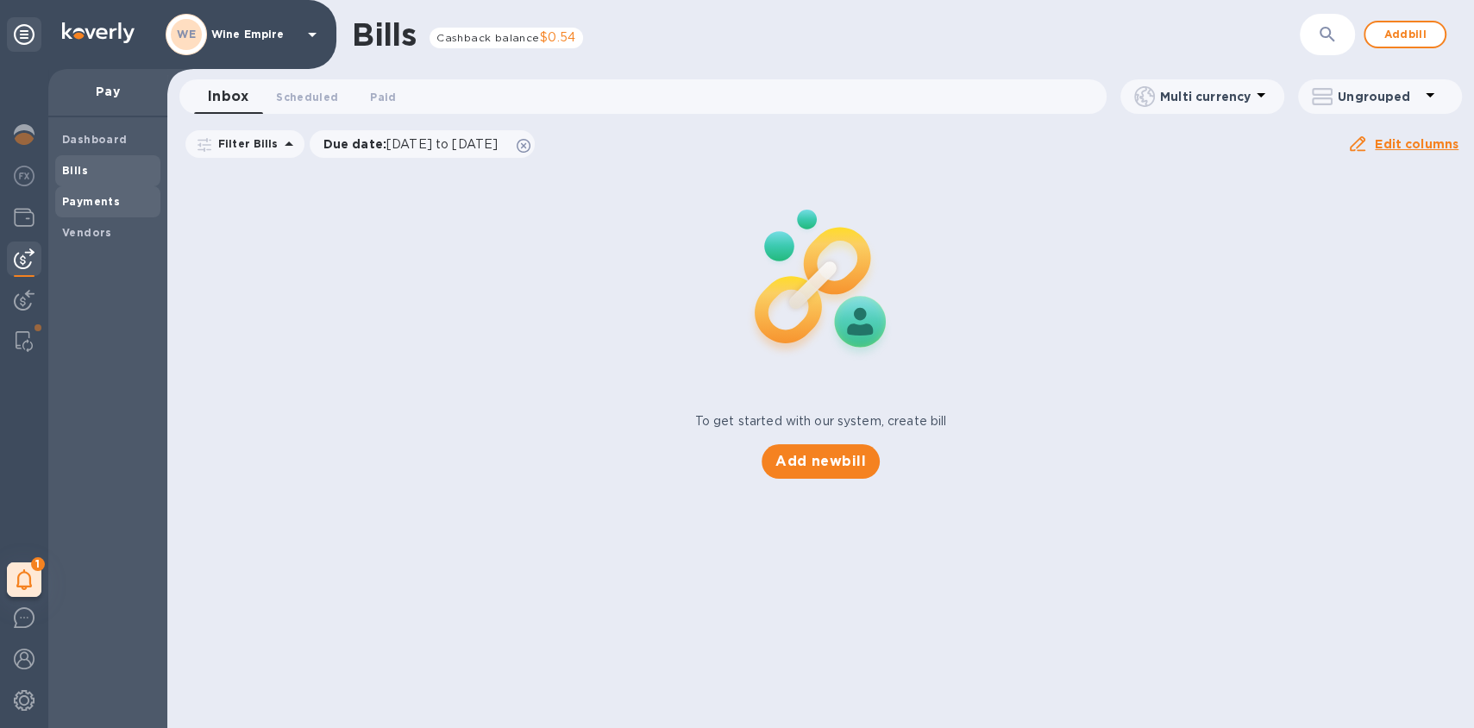
click at [110, 209] on span "Payments" at bounding box center [91, 201] width 58 height 17
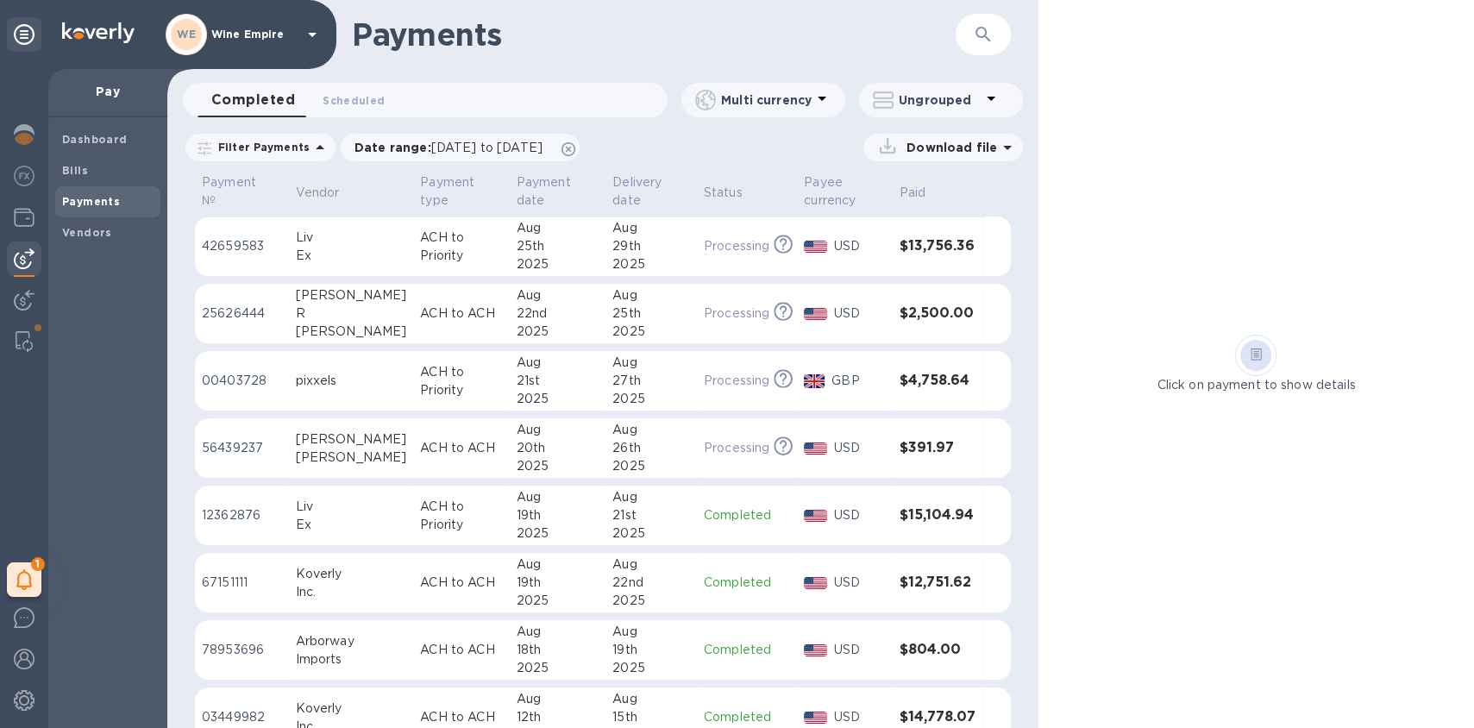
click at [668, 253] on div "29th" at bounding box center [651, 246] width 78 height 18
